Goal: Task Accomplishment & Management: Use online tool/utility

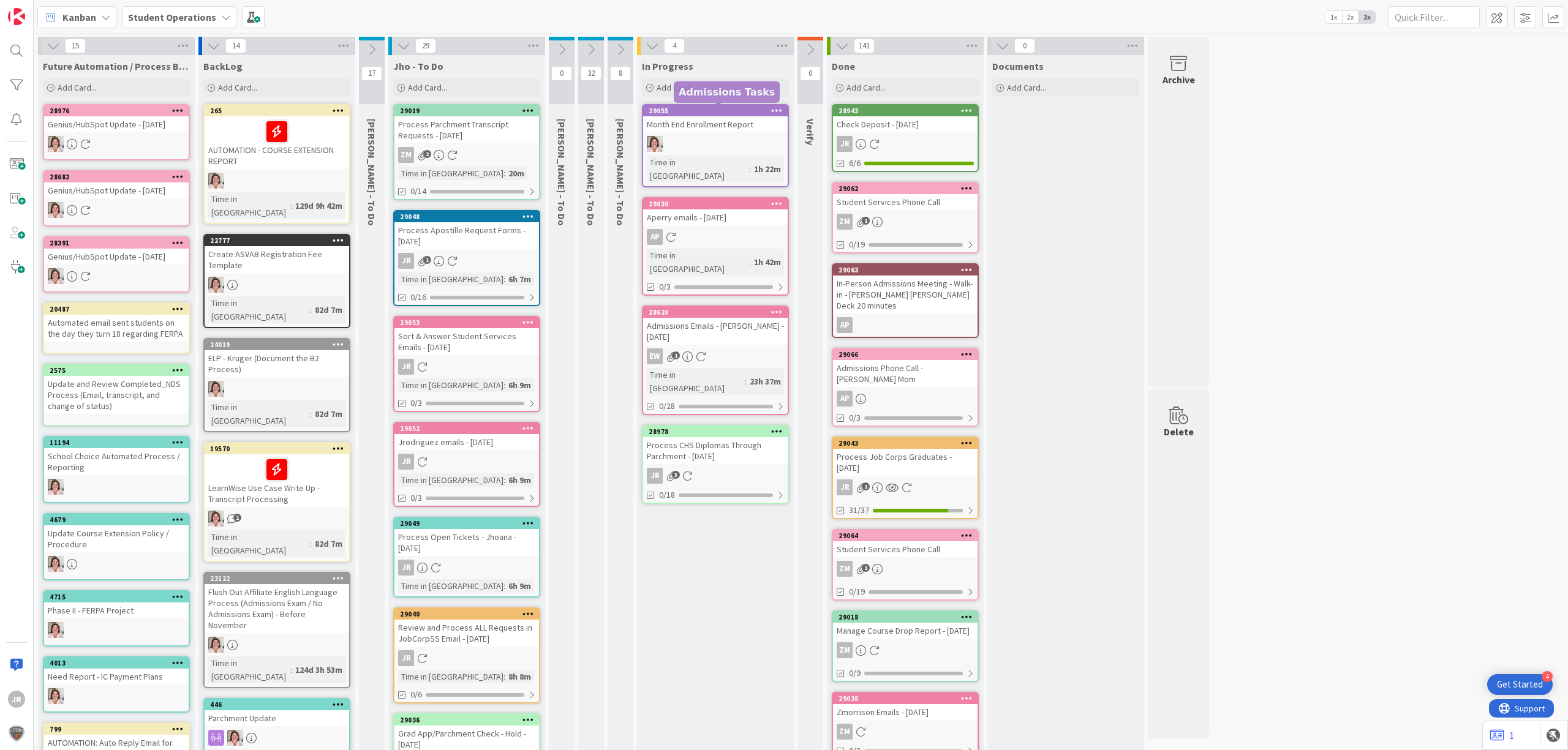
click at [696, 95] on div "Add Card..." at bounding box center [715, 87] width 147 height 19
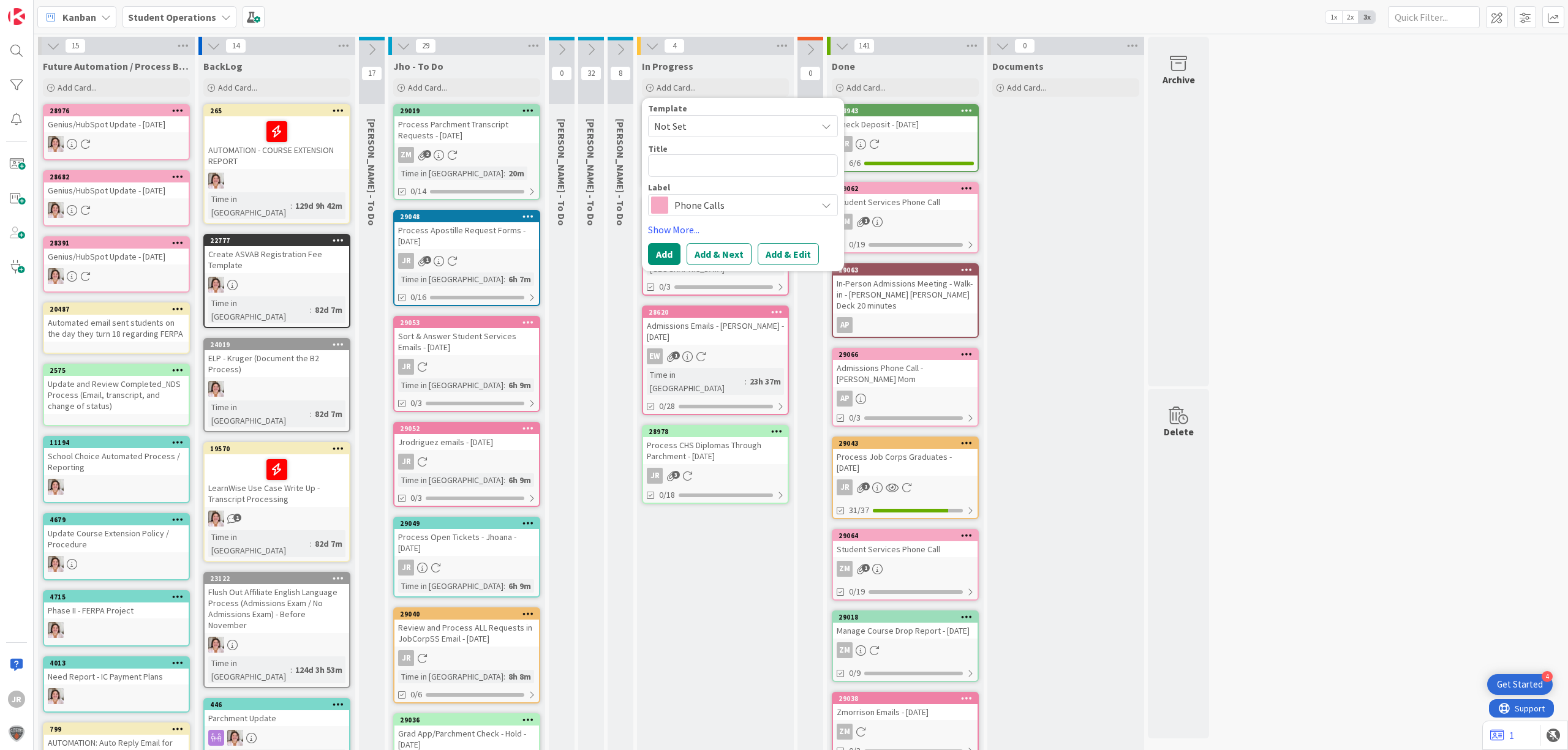
click at [711, 123] on span "Not Set" at bounding box center [730, 126] width 153 height 16
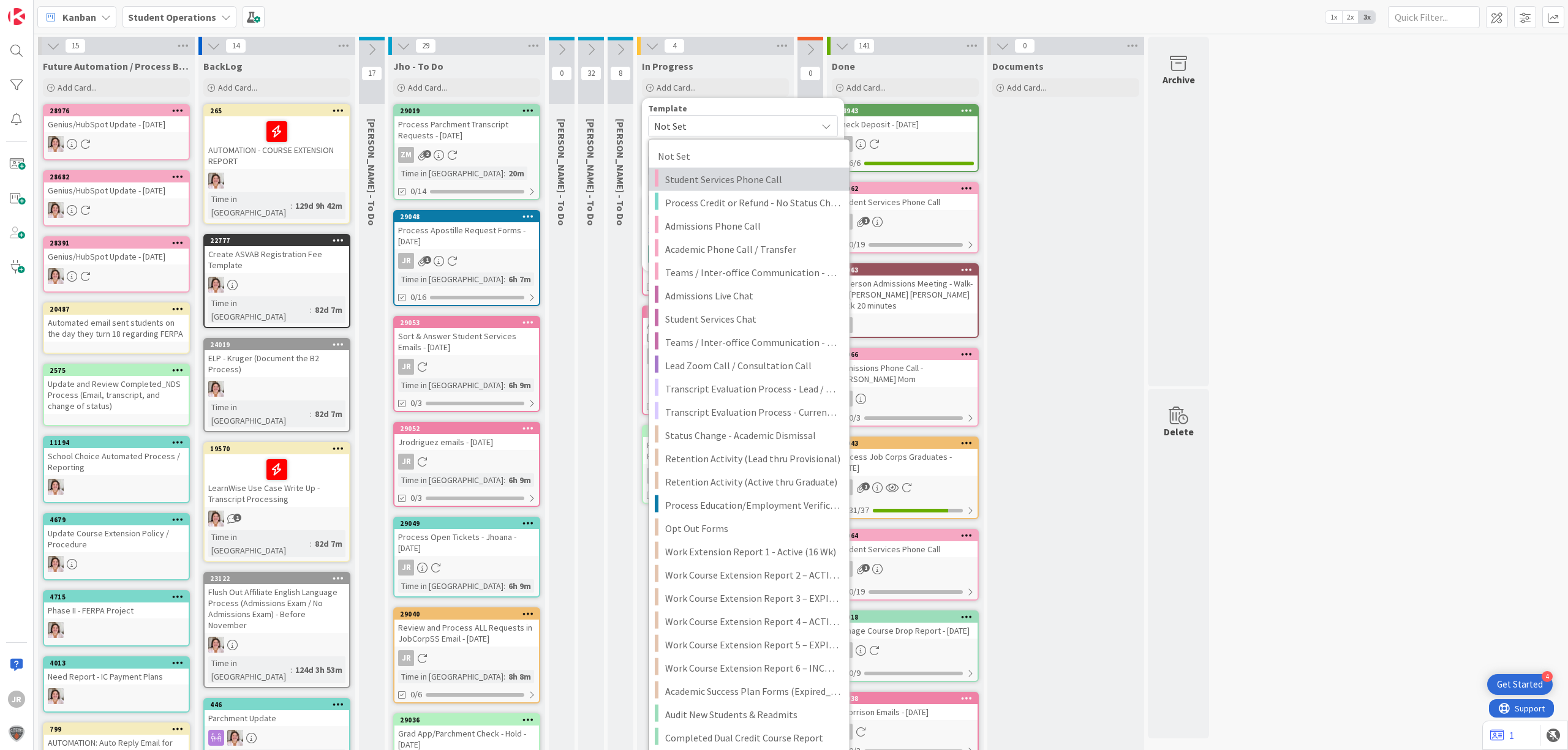
click at [729, 182] on span "Student Services Phone Call" at bounding box center [752, 179] width 175 height 16
type textarea "x"
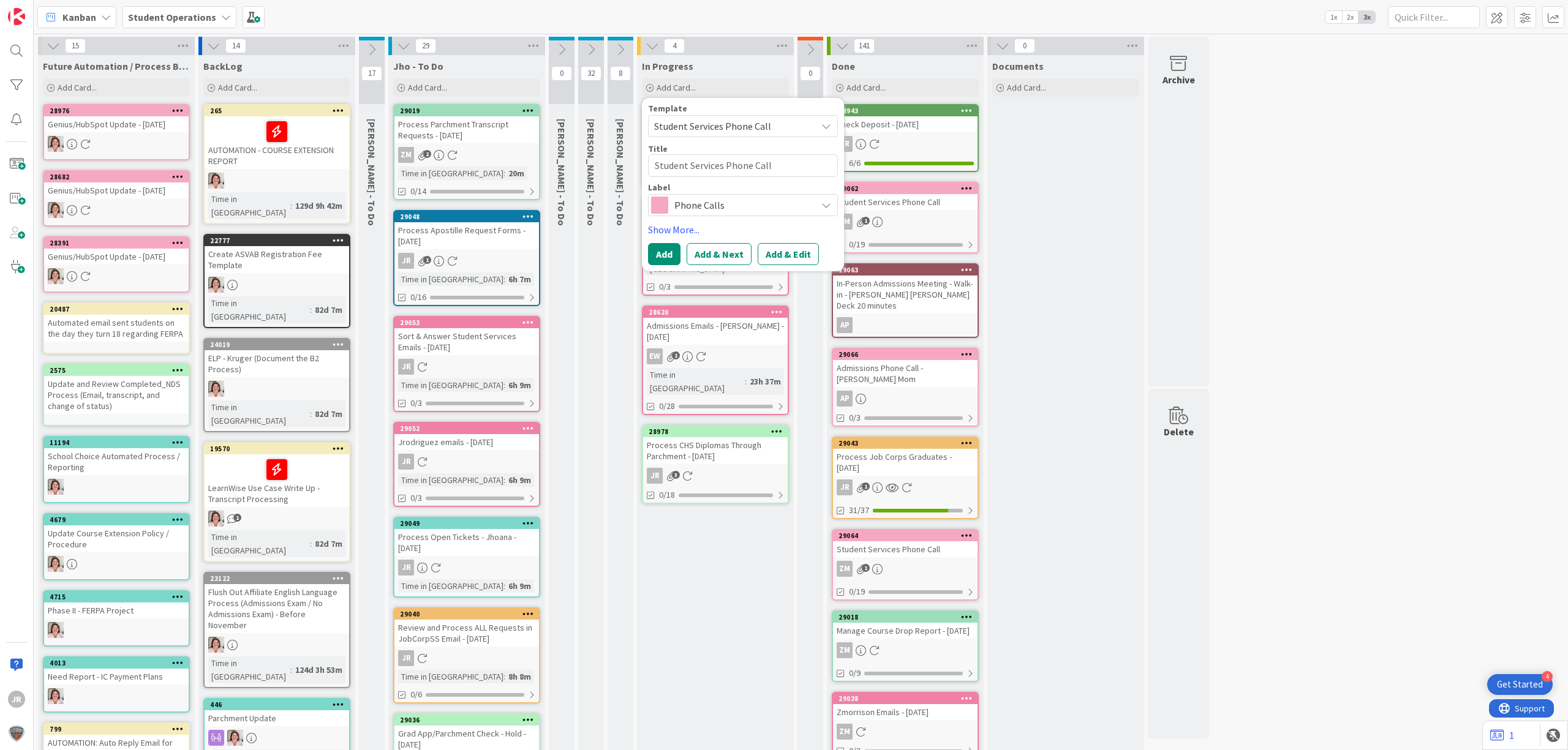
click at [787, 248] on button "Add & Edit" at bounding box center [788, 254] width 61 height 22
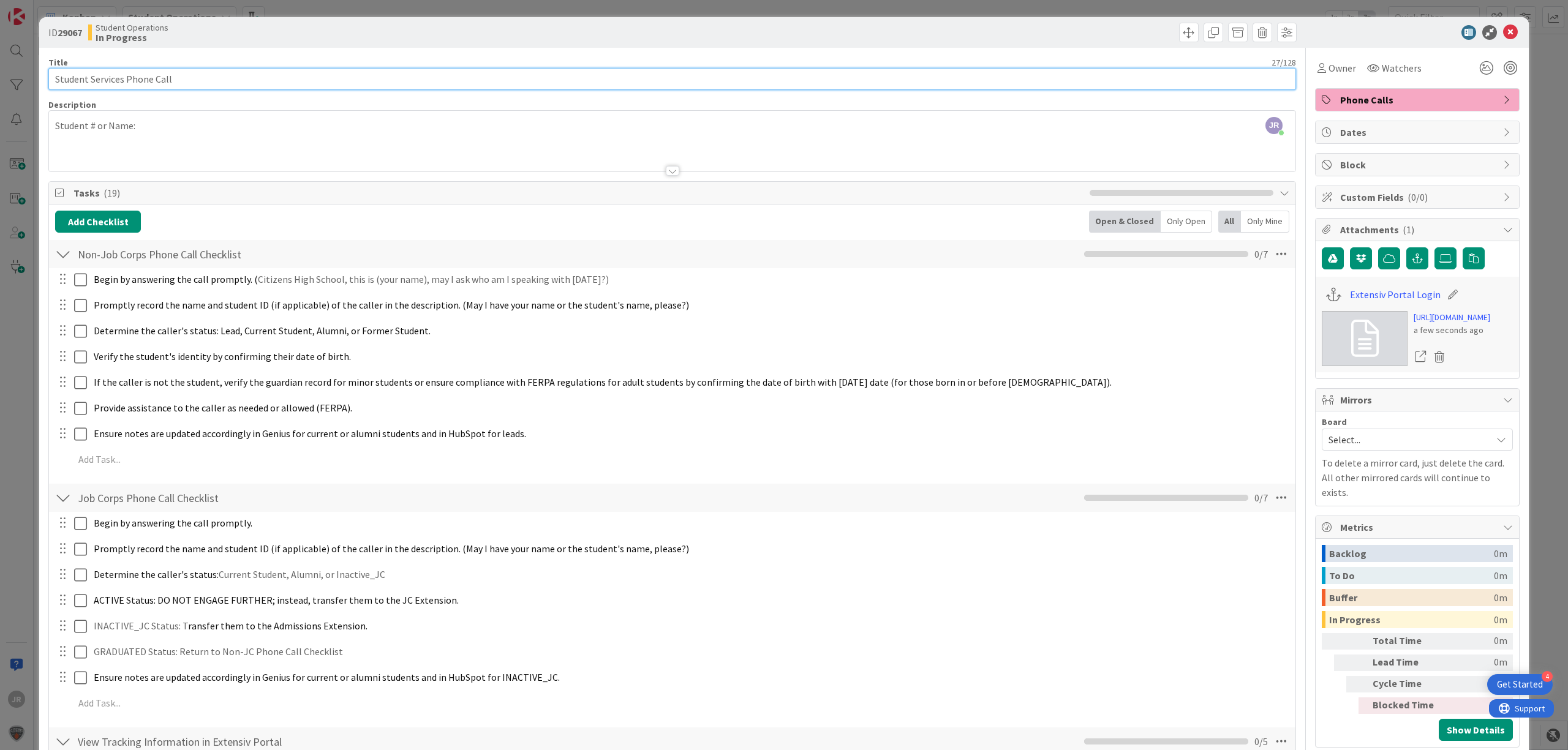
click at [248, 74] on input "Student Services Phone Call" at bounding box center [672, 79] width 1247 height 22
type input "Student Services Phone Call - [PERSON_NAME]"
click at [1328, 63] on span "Owner" at bounding box center [1342, 68] width 27 height 15
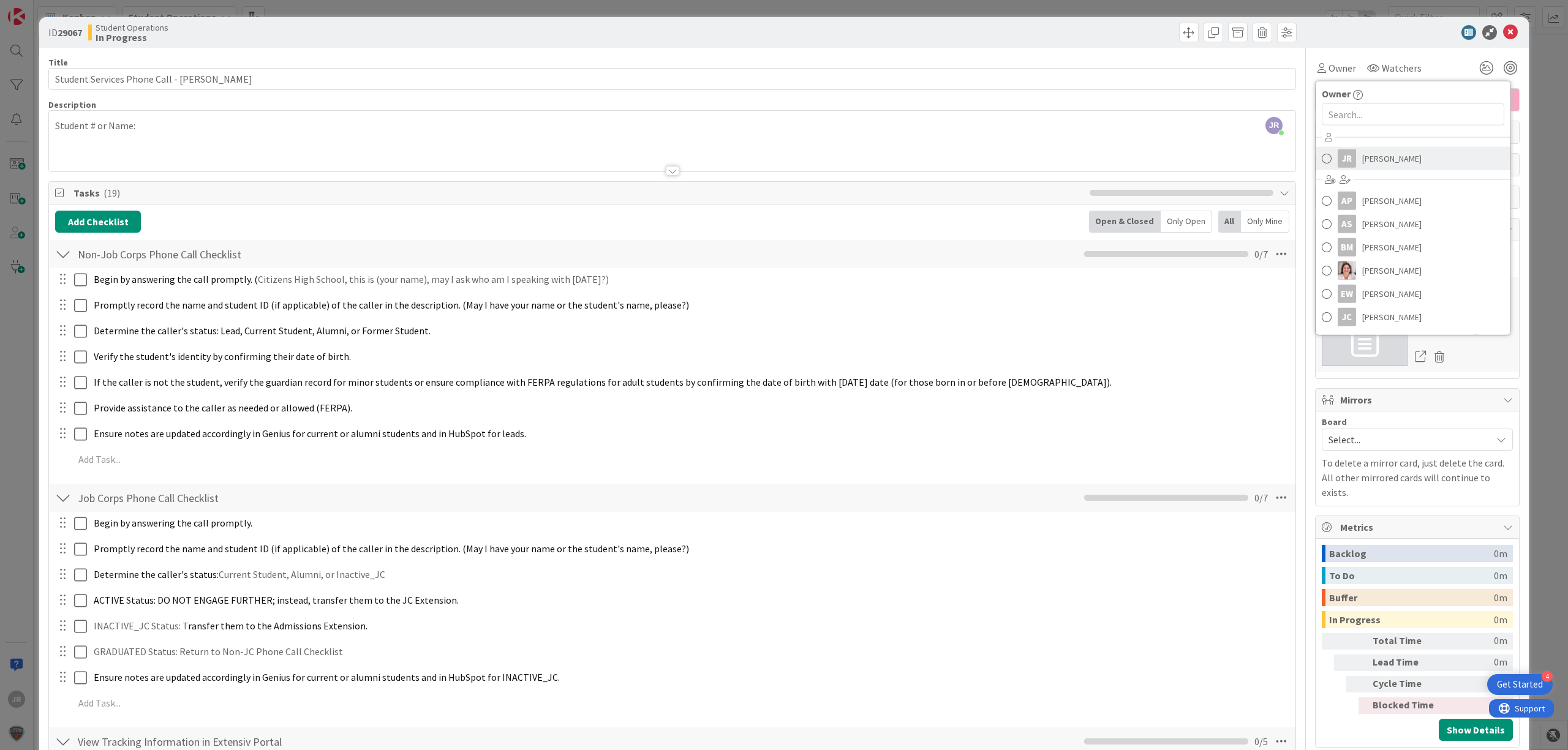
click at [1363, 164] on span "[PERSON_NAME]" at bounding box center [1391, 158] width 59 height 19
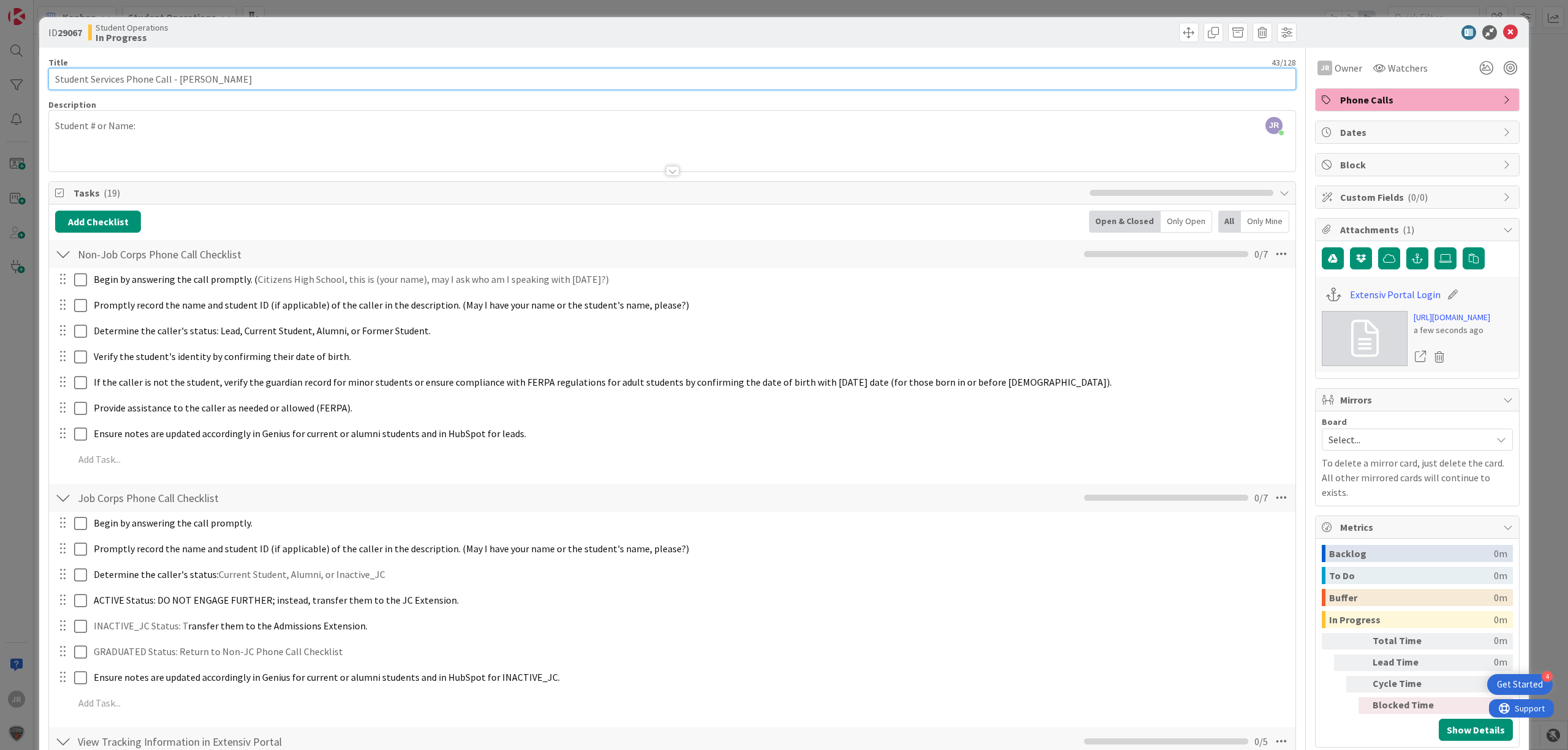
click at [369, 86] on input "Student Services Phone Call - [PERSON_NAME]" at bounding box center [672, 79] width 1247 height 22
click at [191, 145] on div at bounding box center [672, 155] width 1246 height 31
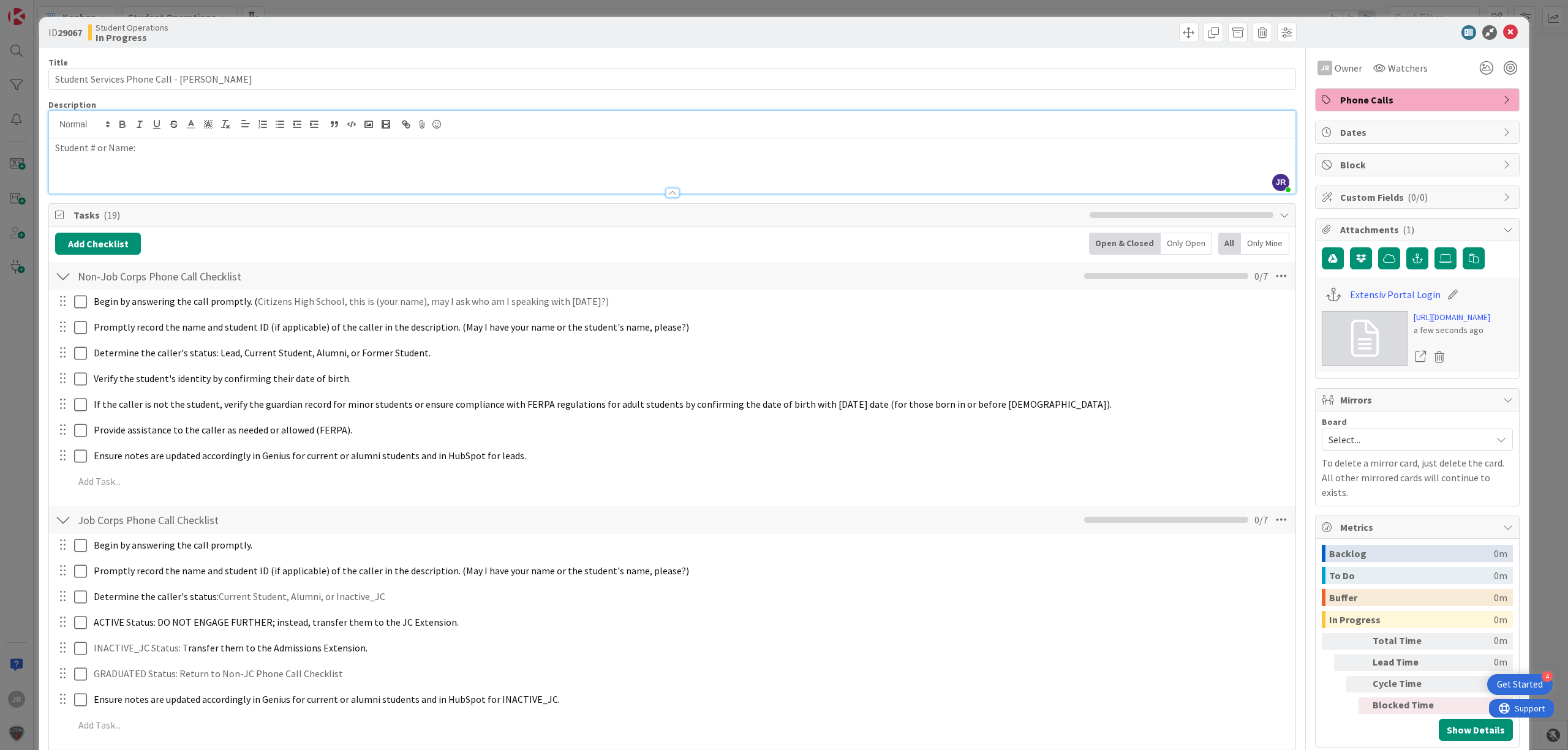
drag, startPoint x: 187, startPoint y: 156, endPoint x: 179, endPoint y: 153, distance: 8.5
click at [180, 153] on div "Student # or Name:" at bounding box center [672, 166] width 1246 height 55
click at [1179, 38] on span at bounding box center [1189, 33] width 19 height 19
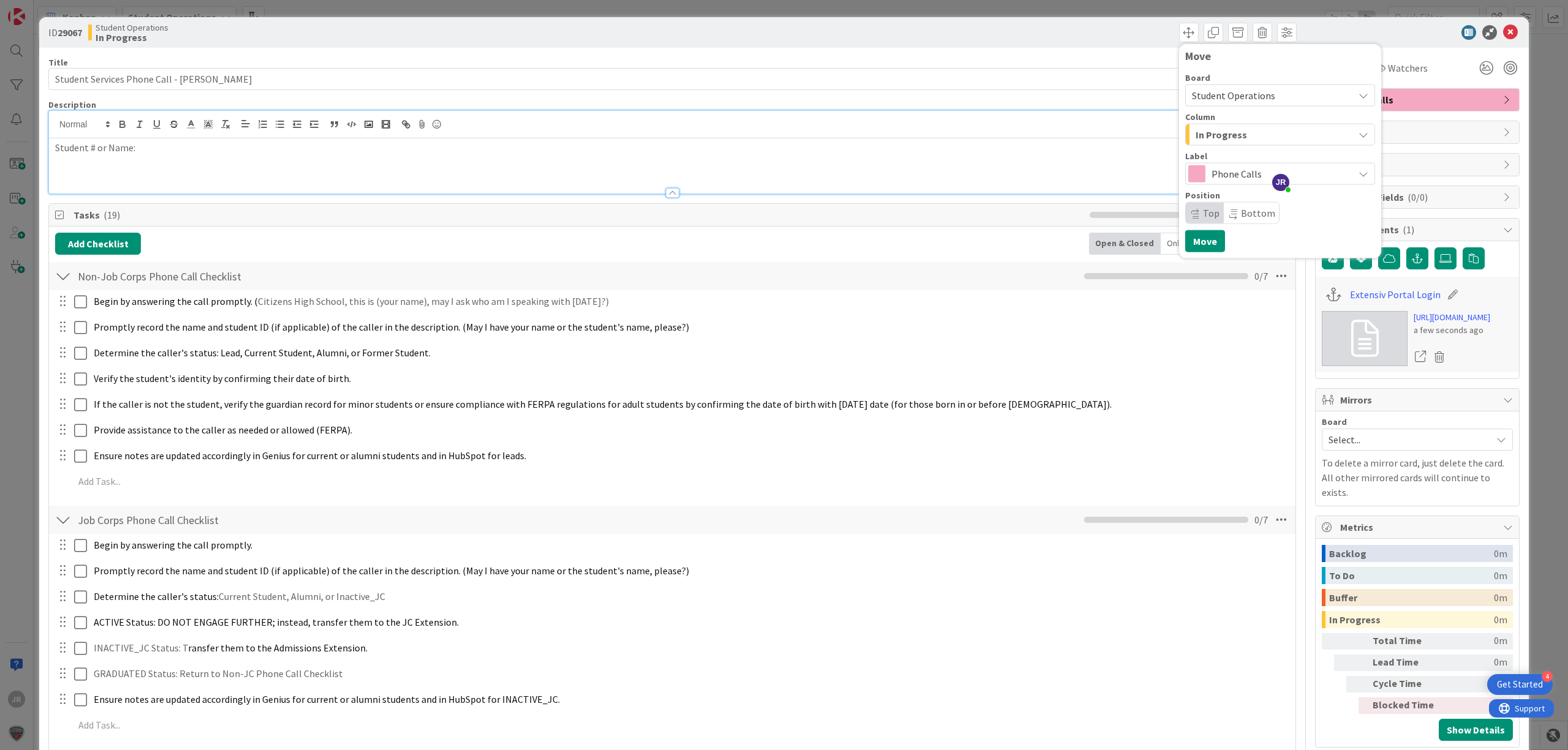
click at [949, 3] on div "ID 29067 Student Operations In Progress Move Board Student Operations Column In…" at bounding box center [784, 375] width 1568 height 750
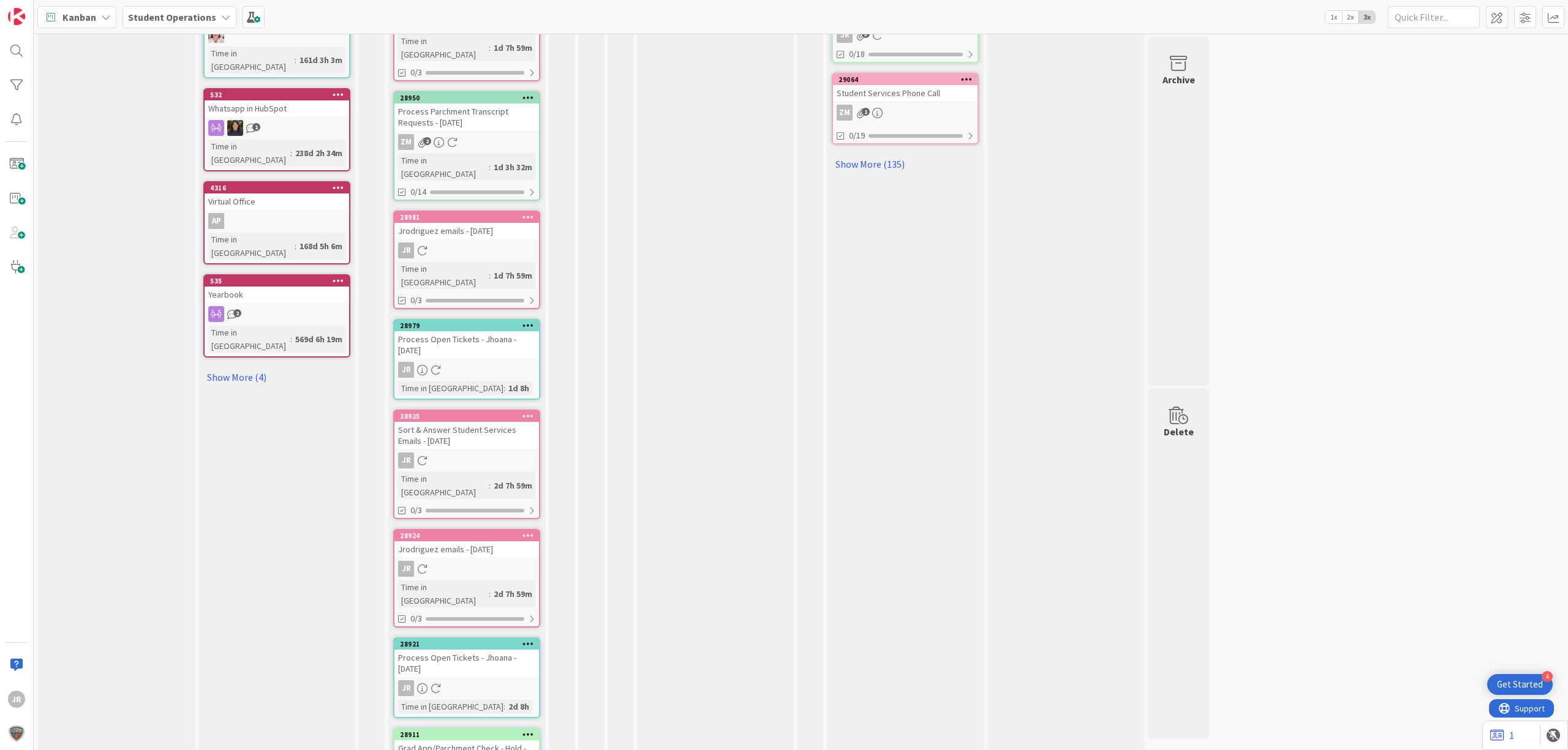
scroll to position [816, 0]
